Goal: Use online tool/utility: Utilize a website feature to perform a specific function

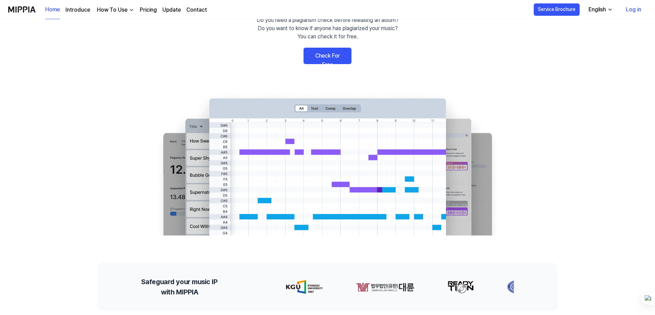
scroll to position [68, 0]
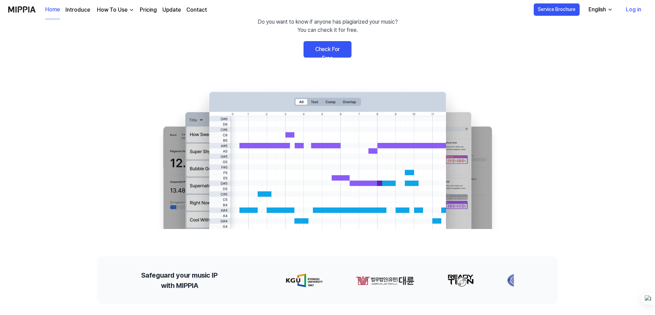
click at [330, 50] on link "Check For Free" at bounding box center [327, 49] width 48 height 16
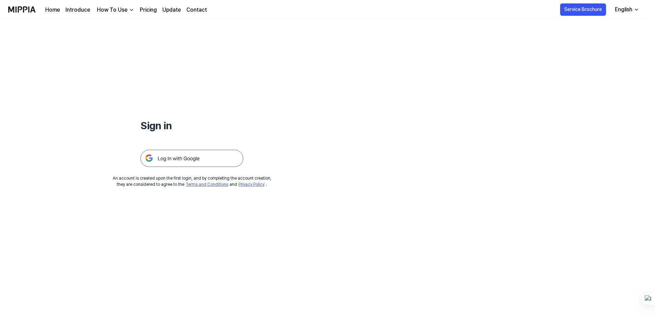
click at [183, 162] on img at bounding box center [191, 158] width 103 height 17
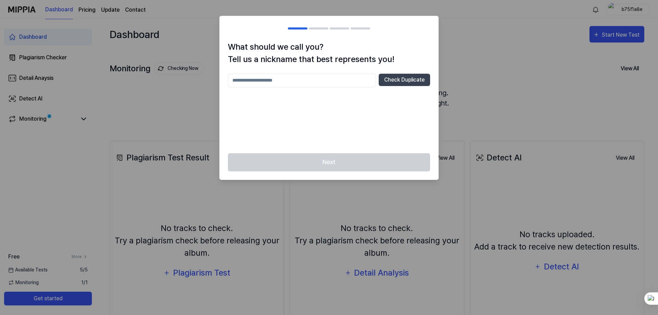
click at [363, 83] on input "text" at bounding box center [302, 81] width 148 height 14
type input "****"
click at [410, 84] on button "Check Duplicate" at bounding box center [403, 80] width 51 height 12
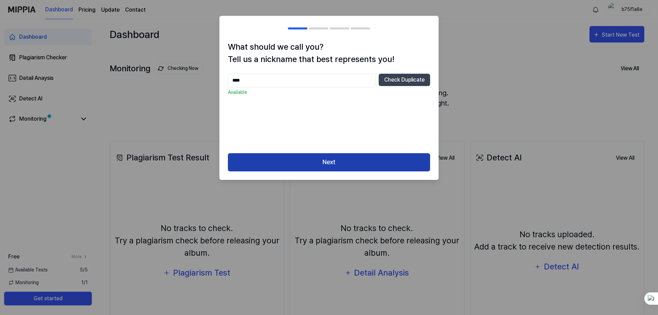
click at [348, 155] on button "Next" at bounding box center [329, 162] width 202 height 18
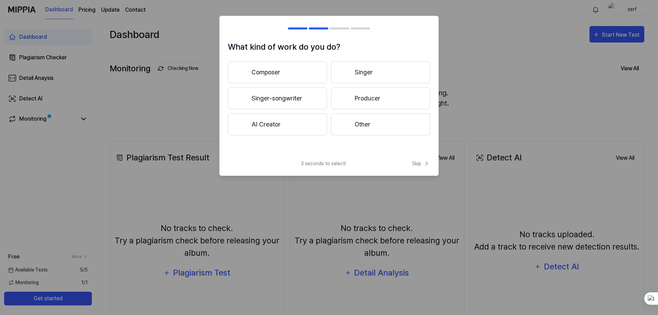
click at [363, 124] on button "Other" at bounding box center [380, 124] width 99 height 22
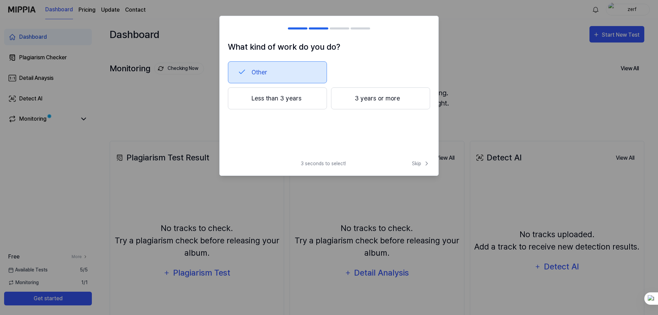
click at [272, 100] on button "Less than 3 years" at bounding box center [277, 98] width 99 height 22
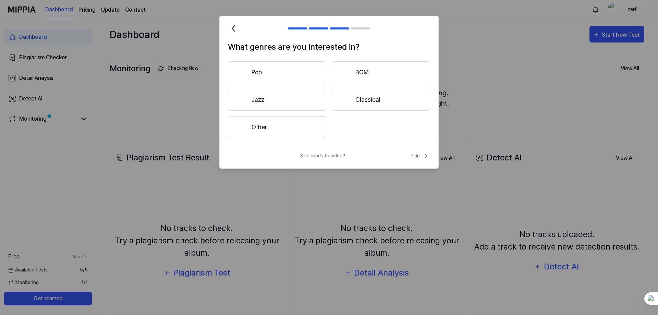
click at [291, 124] on button "Other" at bounding box center [277, 127] width 98 height 22
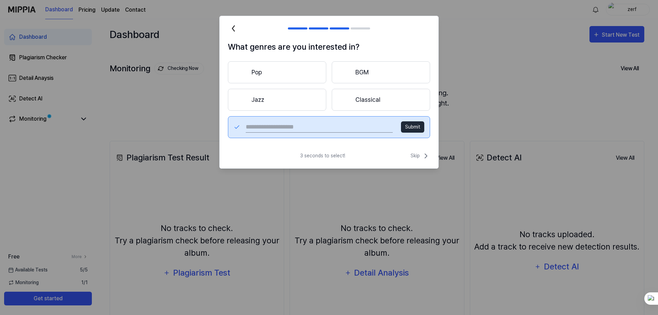
click at [298, 82] on button "Pop" at bounding box center [277, 72] width 98 height 22
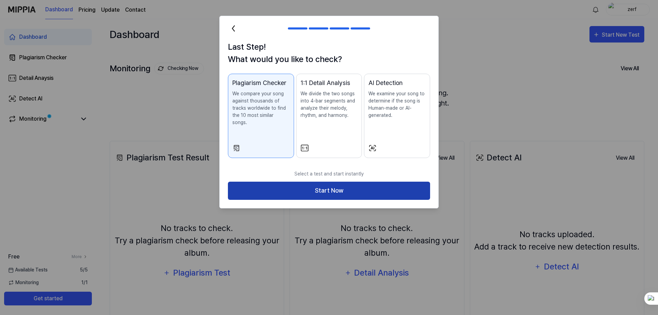
click at [314, 182] on button "Start Now" at bounding box center [329, 191] width 202 height 18
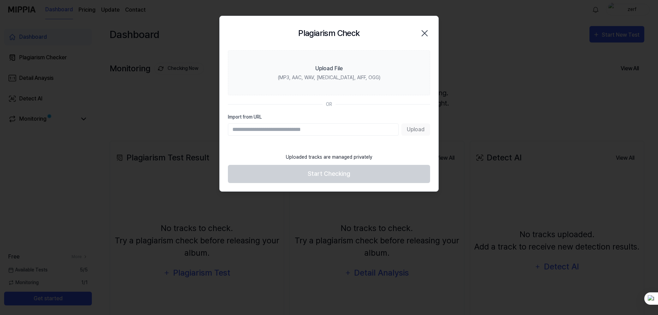
paste input "**********"
type input "**********"
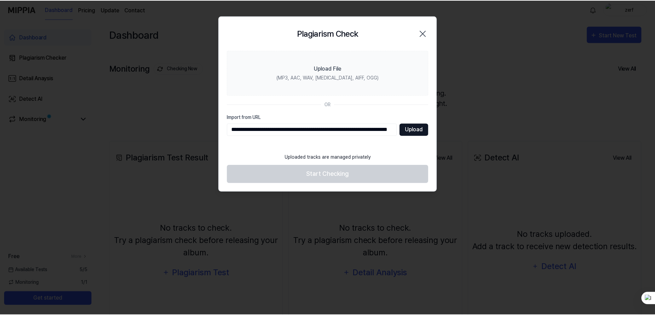
scroll to position [0, 0]
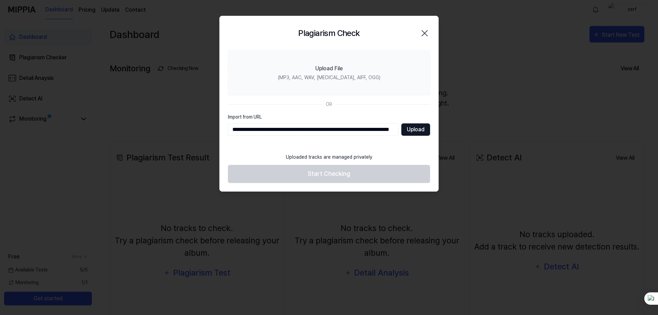
click at [417, 130] on button "Upload" at bounding box center [415, 129] width 29 height 12
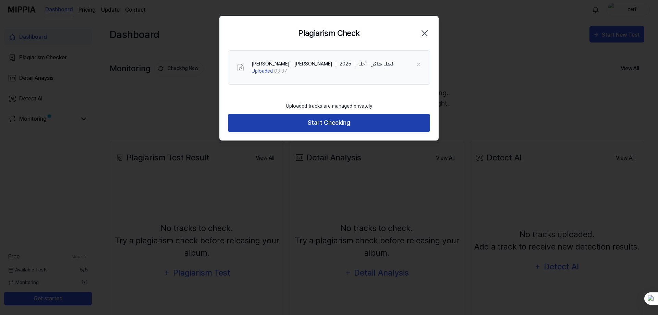
click at [357, 123] on button "Start Checking" at bounding box center [329, 123] width 202 height 18
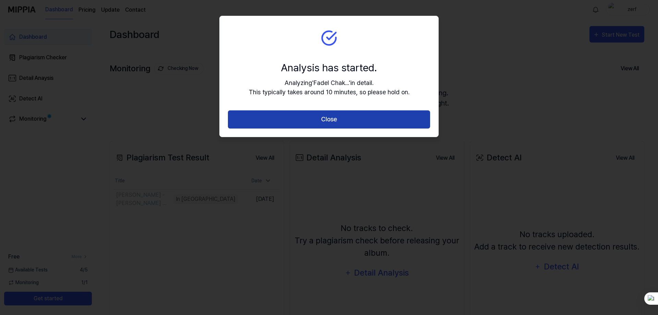
click at [335, 118] on button "Close" at bounding box center [329, 119] width 202 height 18
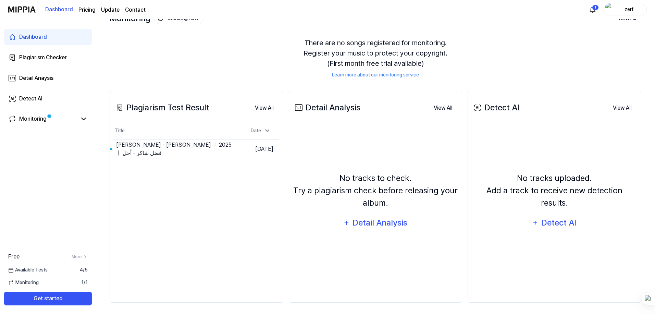
scroll to position [51, 0]
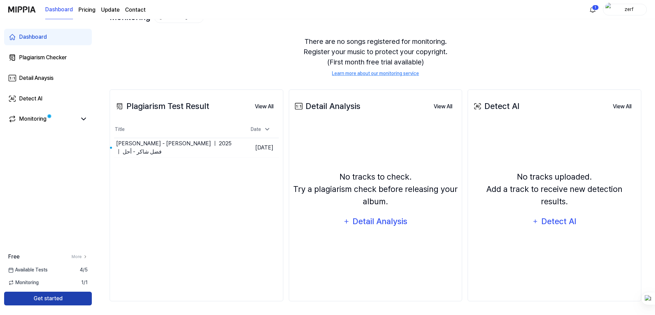
click at [72, 299] on button "Get started" at bounding box center [48, 298] width 88 height 14
